Goal: Learn about a topic: Learn about a topic

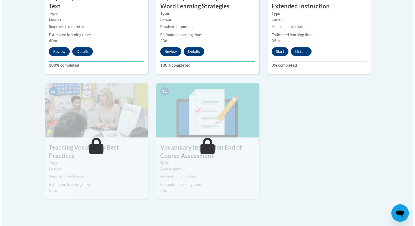
scroll to position [550, 0]
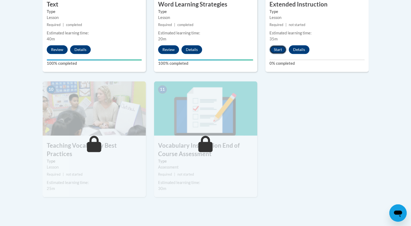
click at [279, 47] on button "Start" at bounding box center [277, 49] width 17 height 9
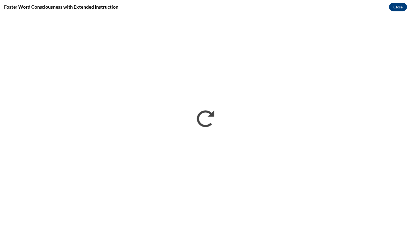
scroll to position [0, 0]
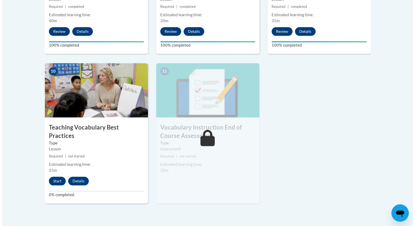
scroll to position [569, 0]
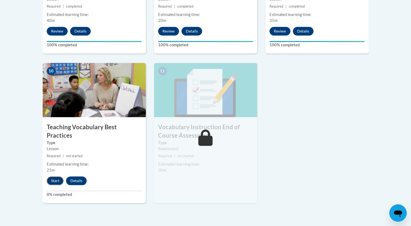
click at [56, 177] on button "Start" at bounding box center [55, 181] width 17 height 9
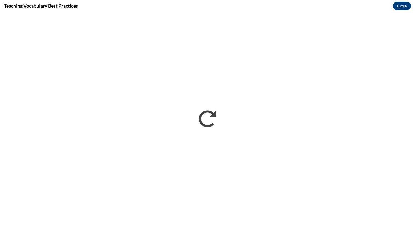
scroll to position [0, 0]
